Goal: Navigation & Orientation: Find specific page/section

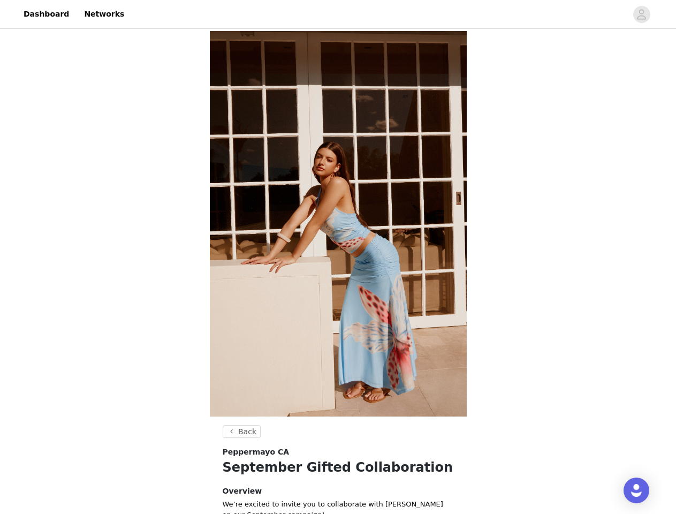
click at [338, 257] on img at bounding box center [338, 223] width 257 height 385
click at [338, 14] on div at bounding box center [379, 14] width 496 height 24
click at [642, 14] on icon "avatar" at bounding box center [641, 14] width 10 height 17
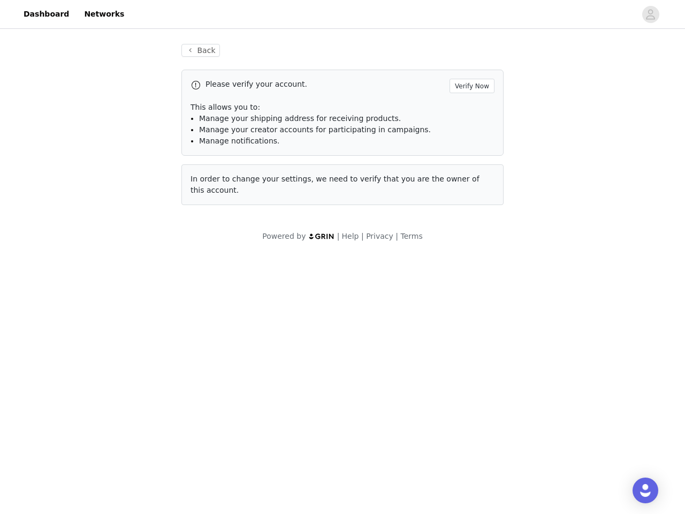
click at [240, 431] on body "Dashboard Networks Back Please verify your account. Verify Now This allows you …" at bounding box center [342, 257] width 685 height 514
click at [636, 490] on div "Open Intercom Messenger" at bounding box center [645, 490] width 26 height 26
